Goal: Task Accomplishment & Management: Use online tool/utility

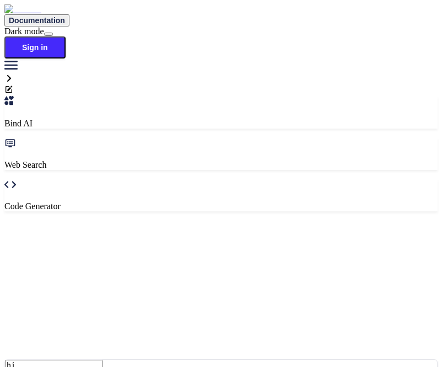
type textarea "hi"
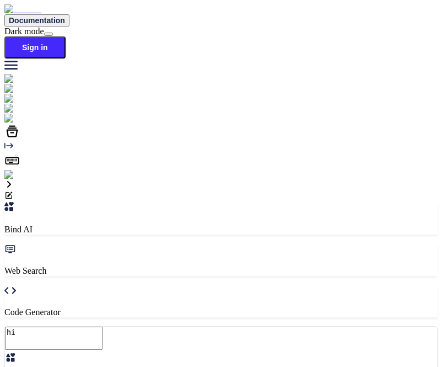
type textarea "x"
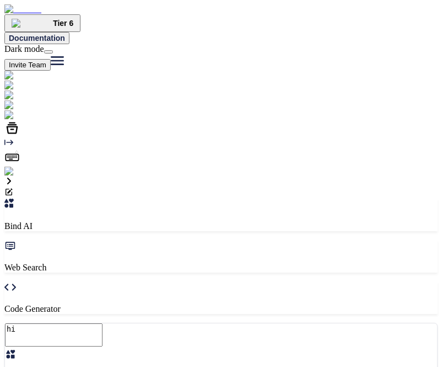
click at [20, 176] on img at bounding box center [22, 171] width 36 height 10
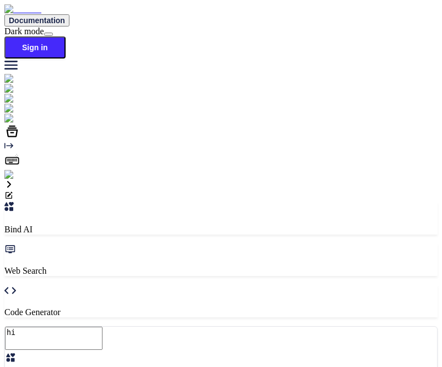
click at [21, 180] on img at bounding box center [19, 175] width 30 height 10
paste input "muieenvc@gmail.com"
type input "muieenvc@gmail.com"
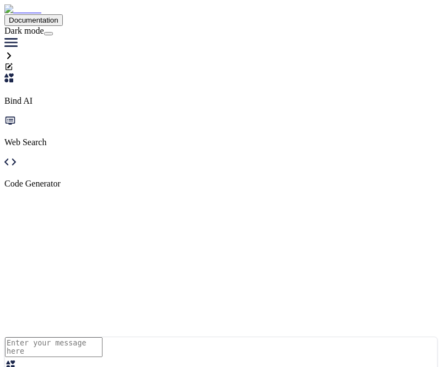
type textarea "hi"
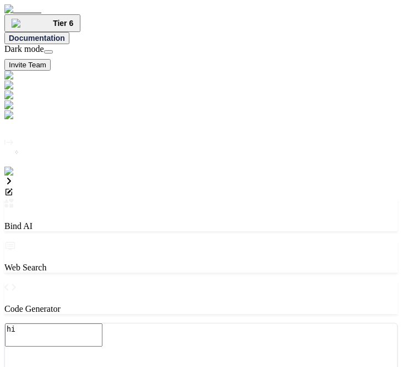
type textarea "x"
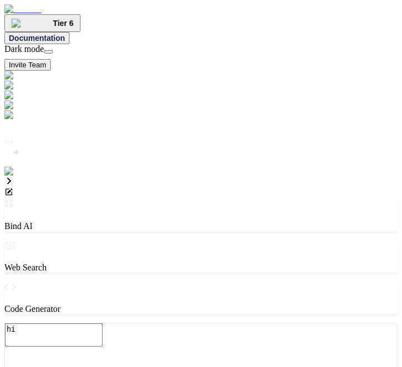
click at [51, 59] on button "Invite Team" at bounding box center [27, 65] width 46 height 12
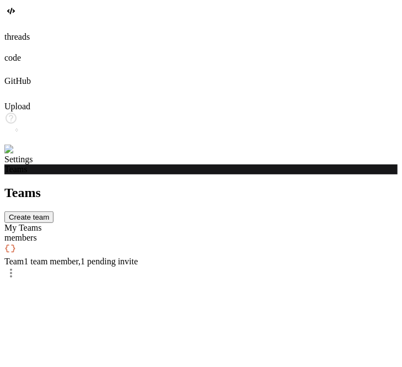
click at [53, 211] on button "Create team" at bounding box center [28, 217] width 49 height 12
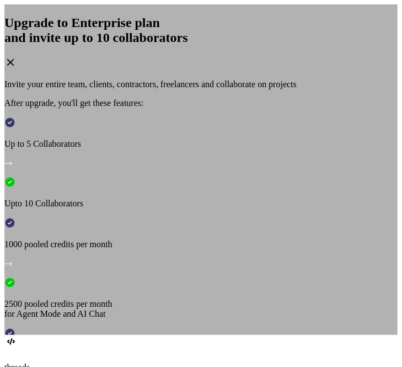
click at [14, 66] on icon at bounding box center [10, 61] width 7 height 7
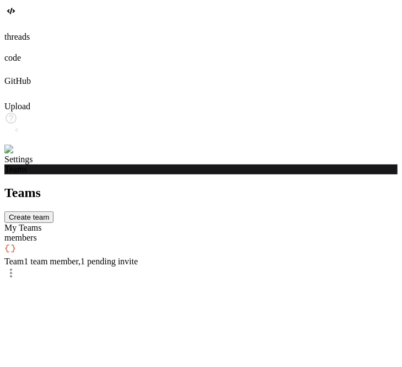
click at [138, 256] on span "1 team member , 1 pending invite" at bounding box center [81, 260] width 114 height 9
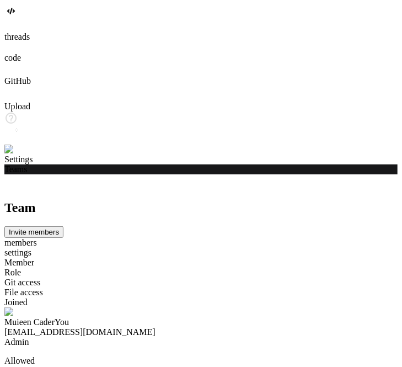
click at [63, 226] on button "Invite members" at bounding box center [33, 232] width 59 height 12
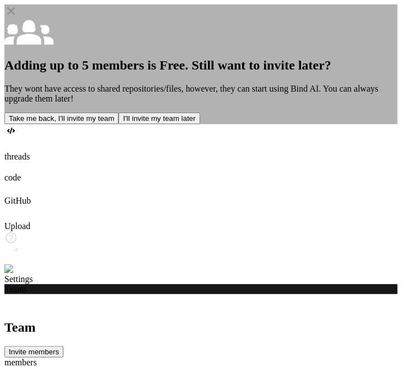
click at [18, 18] on icon at bounding box center [10, 10] width 13 height 13
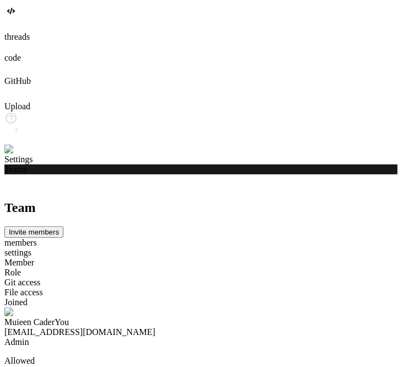
click at [63, 226] on button "Invite members" at bounding box center [33, 232] width 59 height 12
drag, startPoint x: 399, startPoint y: 32, endPoint x: 401, endPoint y: 23, distance: 9.5
click at [397, 154] on div "Settings Teams Team Invite members members settings Member Role Git access File…" at bounding box center [200, 343] width 393 height 378
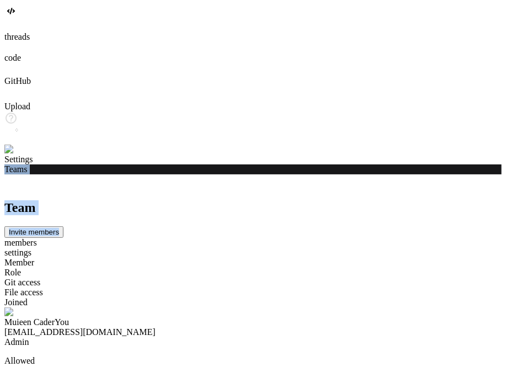
click at [13, 154] on img at bounding box center [22, 149] width 36 height 10
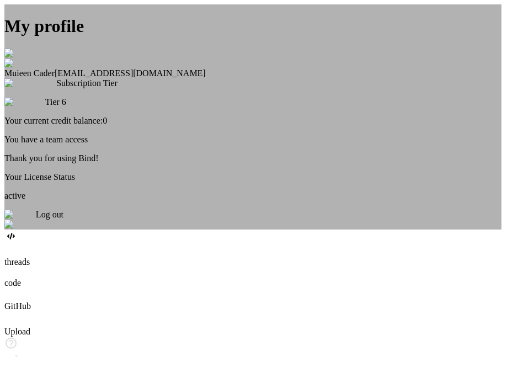
click at [63, 219] on span "Log out" at bounding box center [50, 213] width 28 height 9
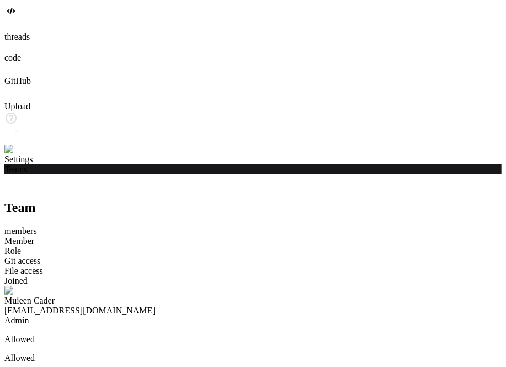
click at [17, 154] on img at bounding box center [19, 149] width 30 height 10
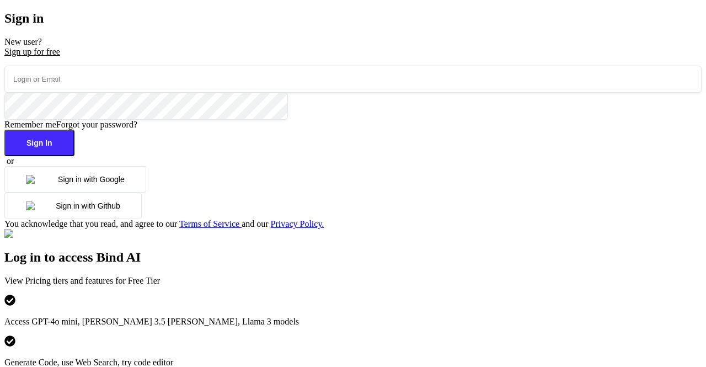
click at [123, 93] on input "email" at bounding box center [352, 79] width 697 height 27
paste input "moewes@gmx.org"
type input "moewes@gmx.org"
click at [74, 156] on button "Sign In" at bounding box center [39, 143] width 70 height 26
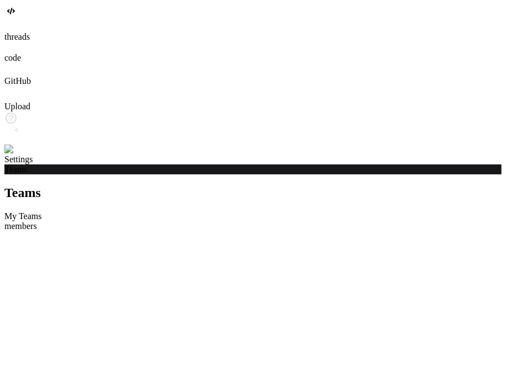
click at [17, 154] on img at bounding box center [19, 149] width 30 height 10
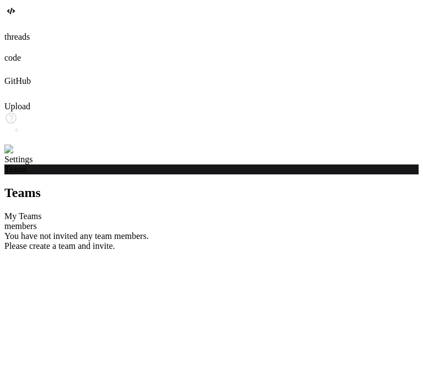
click at [17, 154] on img at bounding box center [22, 149] width 36 height 10
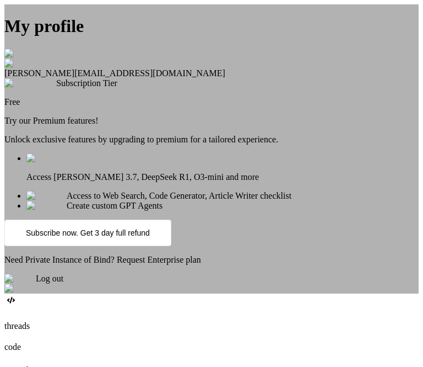
click at [120, 175] on div "My profile [PERSON_NAME] [PERSON_NAME][EMAIL_ADDRESS][DOMAIN_NAME] Subscription…" at bounding box center [211, 148] width 415 height 289
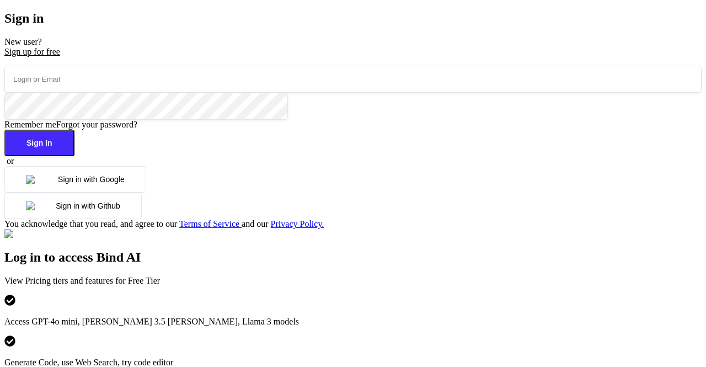
click at [169, 93] on input "email" at bounding box center [352, 79] width 697 height 27
paste input "[EMAIL_ADDRESS][DOMAIN_NAME]"
type input "[EMAIL_ADDRESS][DOMAIN_NAME]"
click at [74, 156] on button "Sign In" at bounding box center [39, 143] width 70 height 26
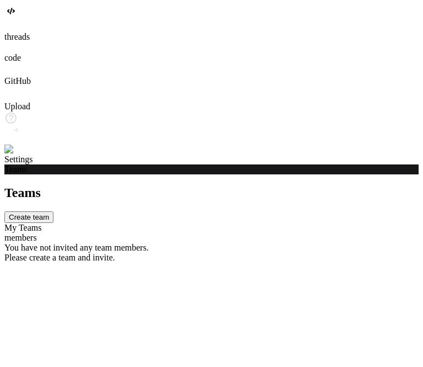
click at [13, 154] on img at bounding box center [22, 149] width 36 height 10
click at [14, 154] on img at bounding box center [22, 149] width 36 height 10
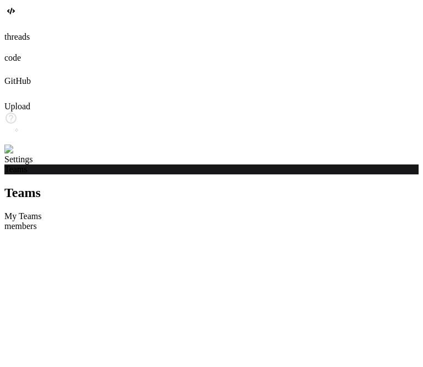
click at [9, 154] on img at bounding box center [22, 149] width 36 height 10
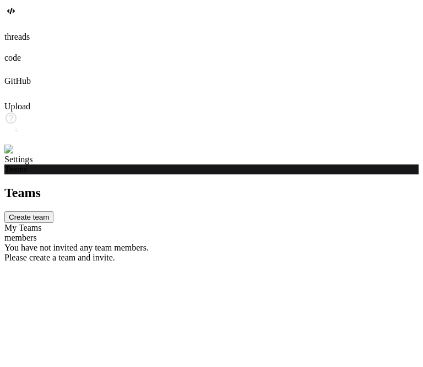
click at [12, 154] on img at bounding box center [22, 149] width 36 height 10
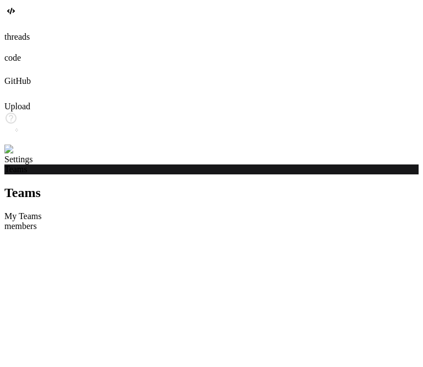
click at [20, 154] on img at bounding box center [22, 149] width 36 height 10
click at [19, 154] on img at bounding box center [22, 149] width 36 height 10
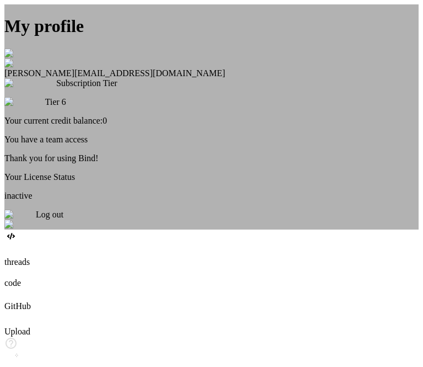
click at [31, 55] on img at bounding box center [17, 54] width 27 height 10
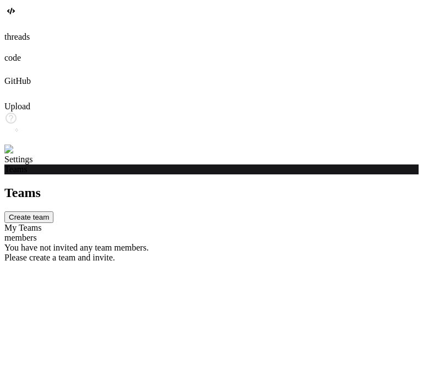
click at [11, 53] on div at bounding box center [211, 47] width 415 height 11
click at [14, 51] on icon at bounding box center [9, 46] width 11 height 9
click at [15, 154] on img at bounding box center [22, 149] width 36 height 10
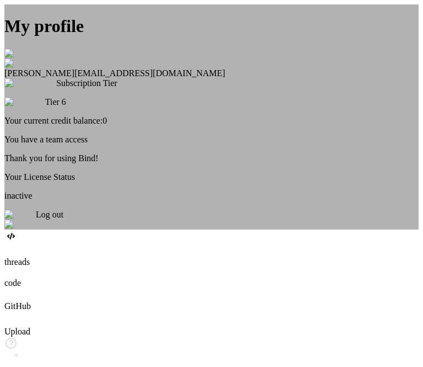
click at [115, 197] on div "My profile Armin Möwes moewes@gmx.org Subscription Tier Tier 6 Your current cre…" at bounding box center [211, 116] width 415 height 225
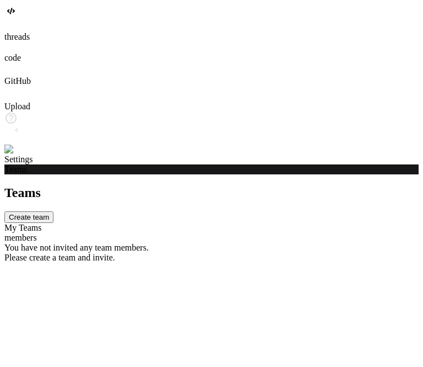
click at [13, 51] on icon at bounding box center [9, 46] width 11 height 9
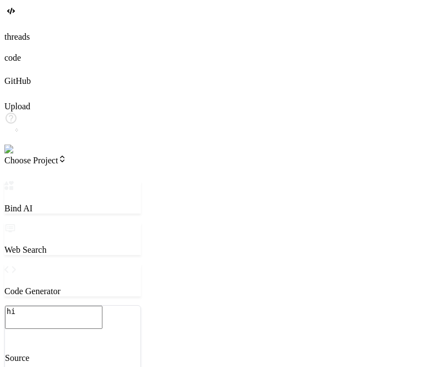
click at [103, 305] on textarea "hi" at bounding box center [54, 316] width 98 height 23
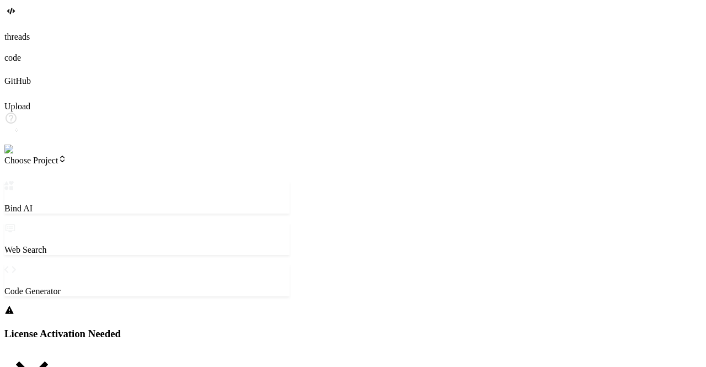
drag, startPoint x: 255, startPoint y: 207, endPoint x: 289, endPoint y: 212, distance: 34.0
click at [289, 212] on div "Bind AI Web Search Created with Pixso. Code Generator License Activation Needed…" at bounding box center [146, 351] width 285 height 340
click at [103, 307] on textarea "hi" at bounding box center [54, 316] width 98 height 23
drag, startPoint x: 309, startPoint y: 219, endPoint x: 297, endPoint y: 228, distance: 14.7
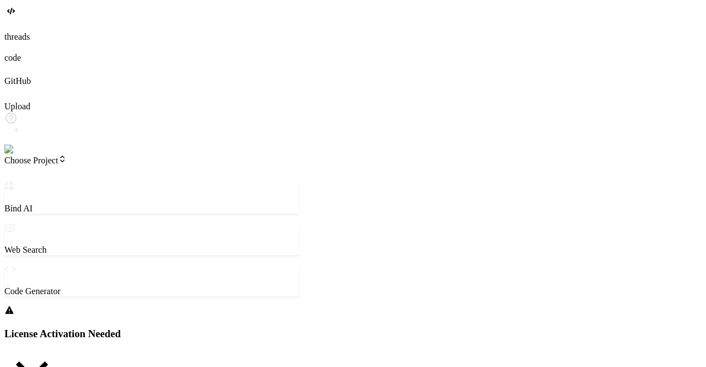
click at [297, 228] on div "Bind AI Web Search Created with Pixso. Code Generator License Activation Needed…" at bounding box center [151, 351] width 294 height 340
drag, startPoint x: 316, startPoint y: 197, endPoint x: 483, endPoint y: 180, distance: 167.9
drag, startPoint x: 437, startPoint y: 201, endPoint x: 256, endPoint y: 217, distance: 180.9
click at [256, 217] on div "Bind AI Web Search Created with Pixso. Code Generator License Activation Needed…" at bounding box center [130, 351] width 253 height 340
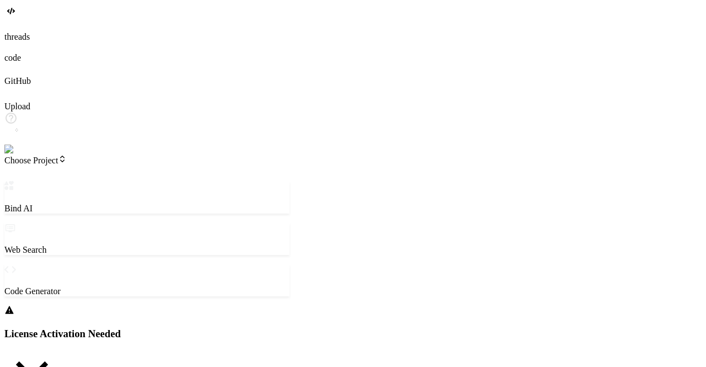
drag, startPoint x: 277, startPoint y: 154, endPoint x: 289, endPoint y: 160, distance: 13.1
click at [289, 181] on div "Bind AI Web Search Created with Pixso. Code Generator License Activation Needed…" at bounding box center [146, 351] width 285 height 340
type textarea "x"
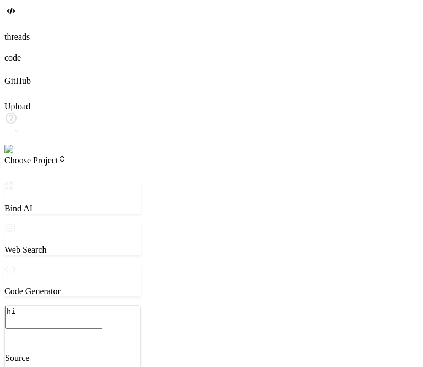
click at [17, 154] on img at bounding box center [22, 149] width 36 height 10
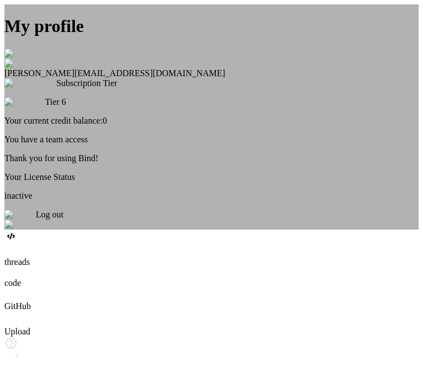
click at [63, 219] on span "Log out" at bounding box center [50, 213] width 28 height 9
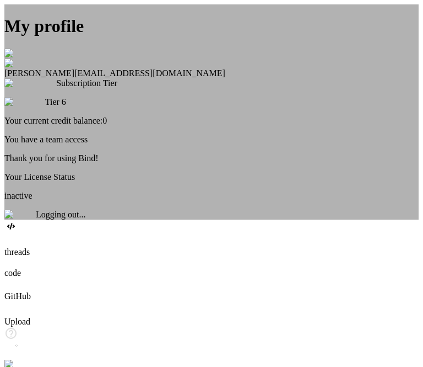
type textarea "x"
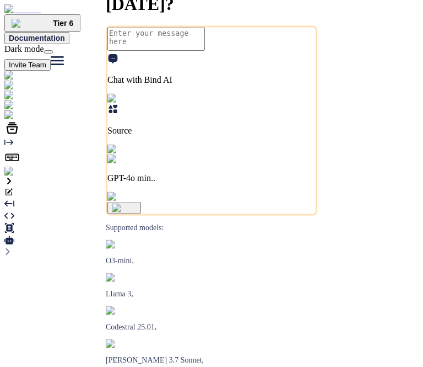
click at [12, 176] on img at bounding box center [22, 171] width 36 height 10
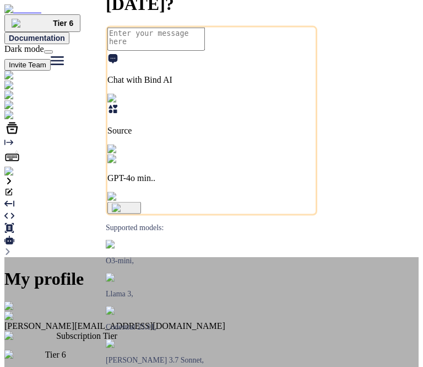
type textarea "x"
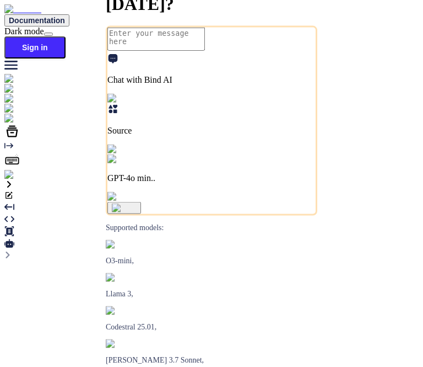
type textarea "x"
click at [8, 180] on img at bounding box center [19, 175] width 30 height 10
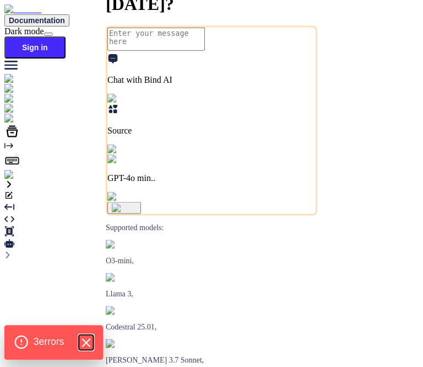
click at [88, 345] on icon "Hide Errors" at bounding box center [86, 342] width 14 height 14
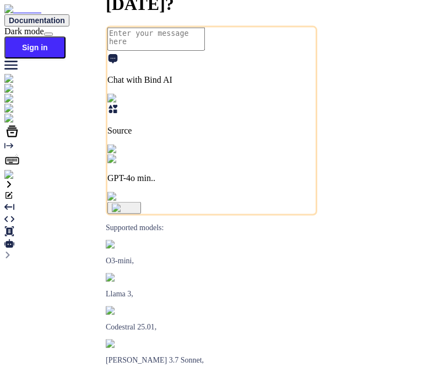
click at [18, 180] on img at bounding box center [19, 175] width 30 height 10
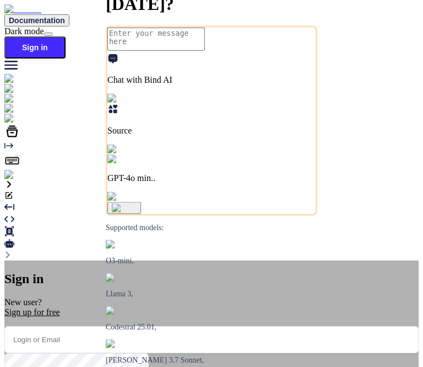
click at [195, 326] on input "email" at bounding box center [211, 339] width 415 height 27
paste input "[EMAIL_ADDRESS][DOMAIN_NAME]"
type input "[EMAIL_ADDRESS][DOMAIN_NAME]"
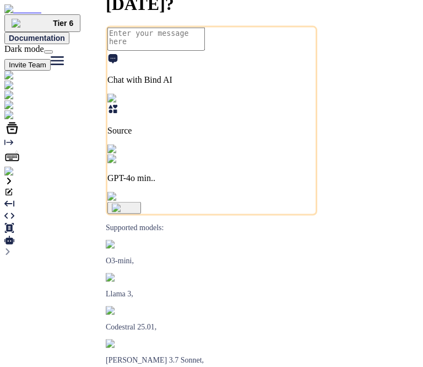
click at [14, 176] on img at bounding box center [22, 171] width 36 height 10
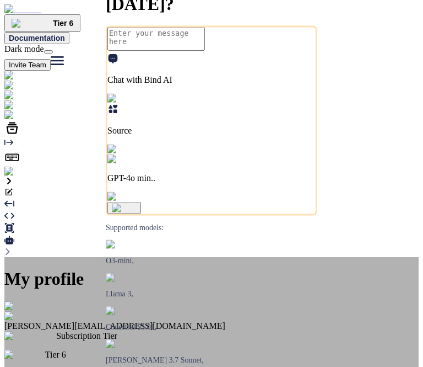
type textarea "x"
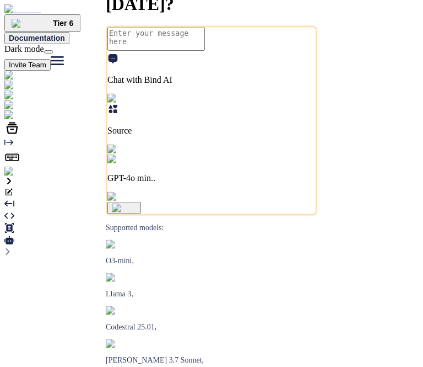
click at [170, 51] on textarea at bounding box center [156, 39] width 98 height 23
click at [17, 120] on img at bounding box center [40, 115] width 73 height 10
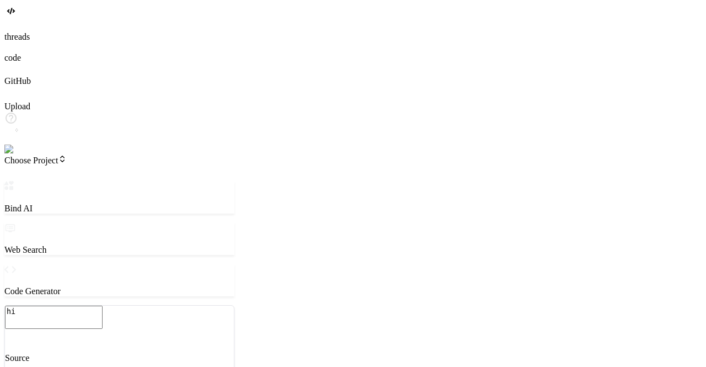
click at [12, 154] on img at bounding box center [22, 149] width 36 height 10
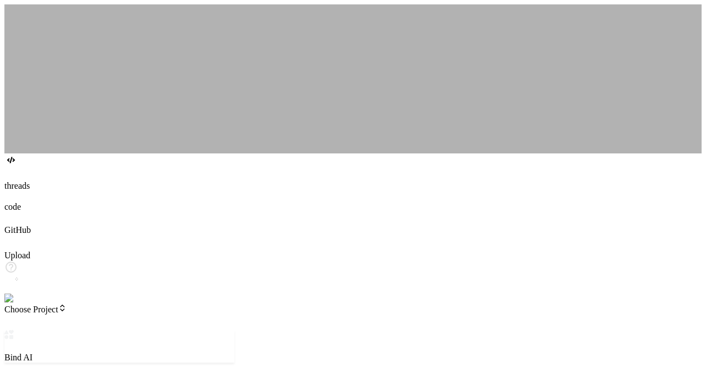
click at [84, 153] on div "‌ ‌ ‌ ‌ ‌ ‌ ‌ ‌ ‌ ‌ ‌ ‌ ‌ ‌ ‌" at bounding box center [352, 78] width 697 height 149
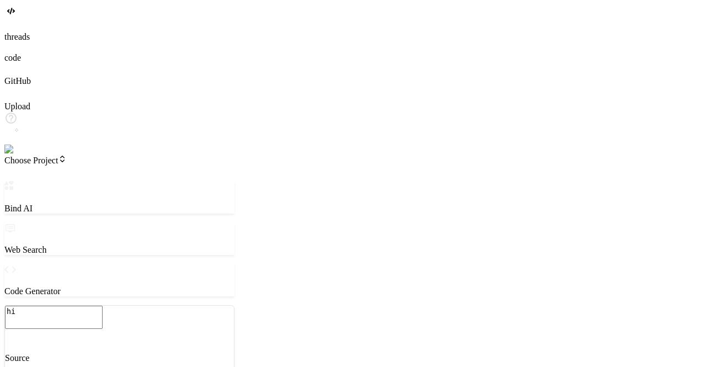
click at [99, 305] on textarea "hi" at bounding box center [54, 316] width 98 height 23
type textarea "x"
type textarea "hi"
type textarea "x"
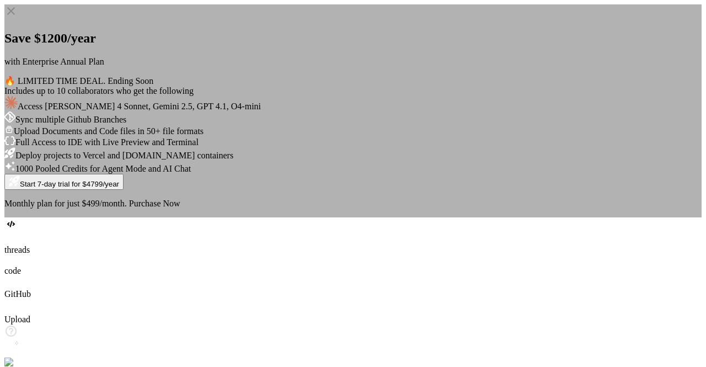
click at [138, 190] on div "Save $1200/year with Enterprise Annual Plan 🔥 LIMITED TIME DEAL. Ending Soon In…" at bounding box center [352, 110] width 697 height 213
